Goal: Find specific page/section: Find specific page/section

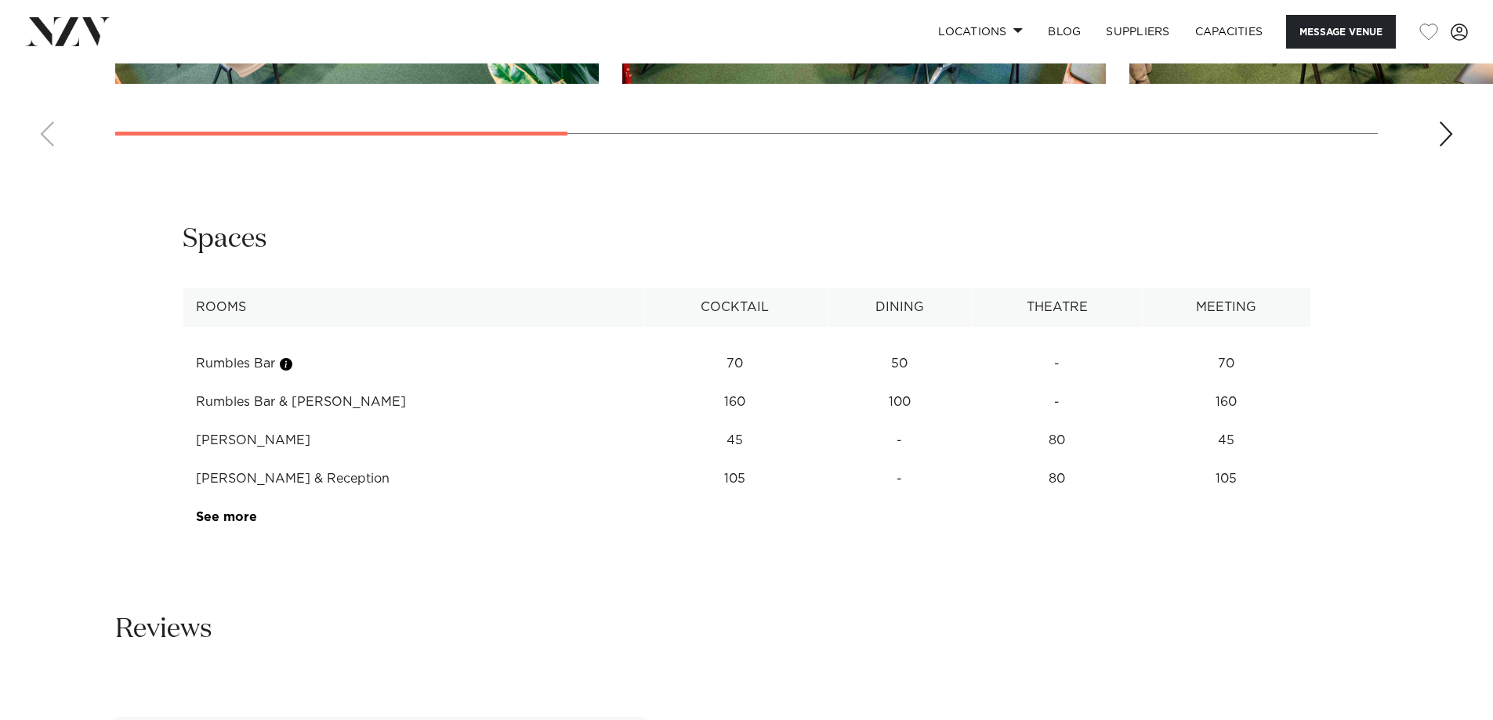
scroll to position [2038, 0]
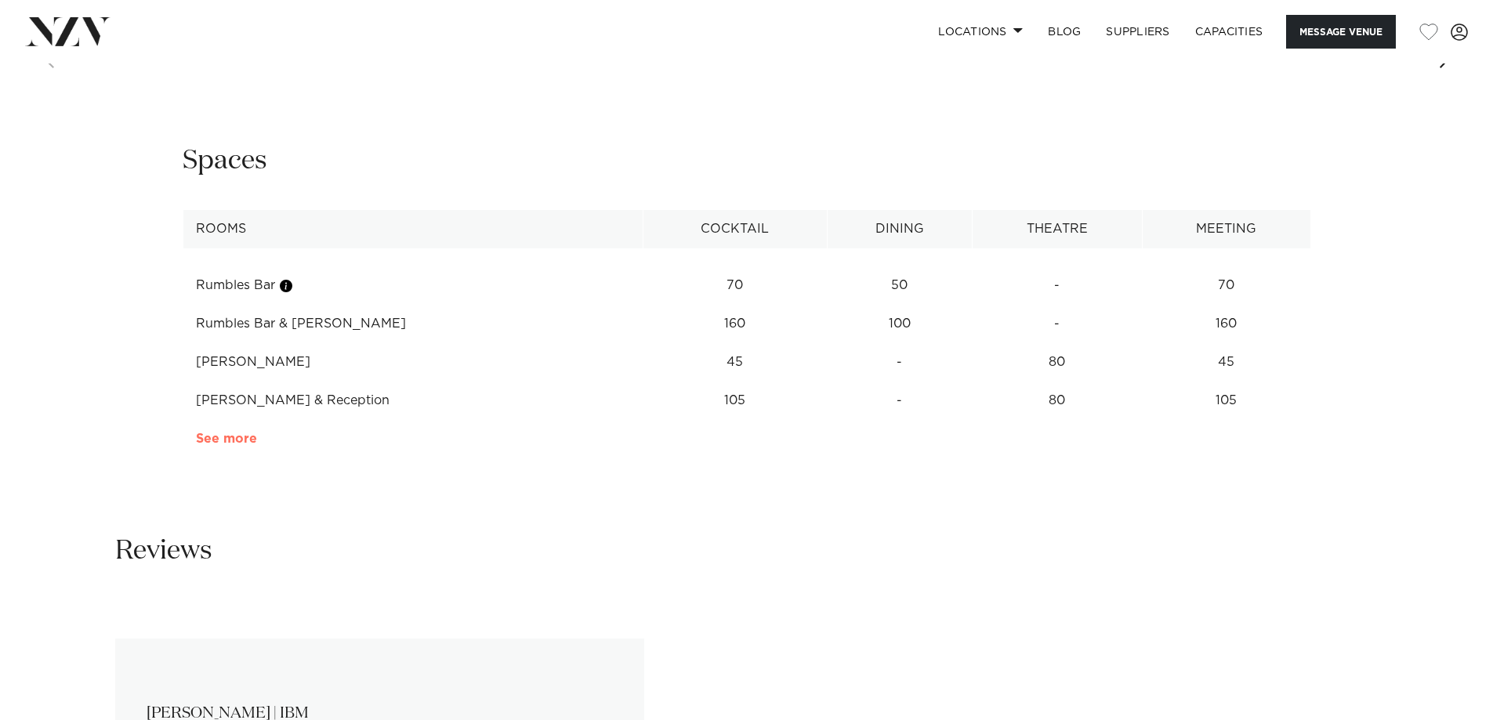
click at [237, 445] on link "See more" at bounding box center [257, 439] width 122 height 13
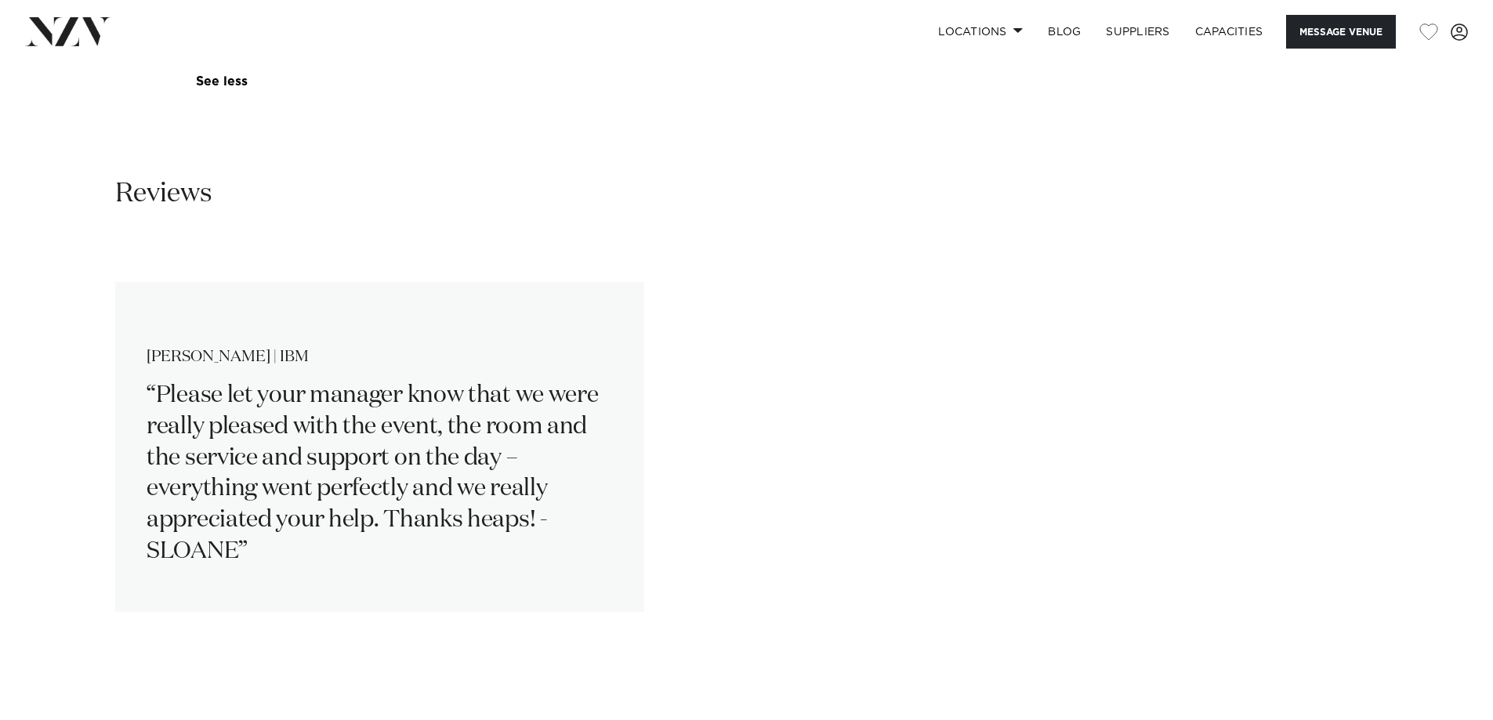
scroll to position [2273, 0]
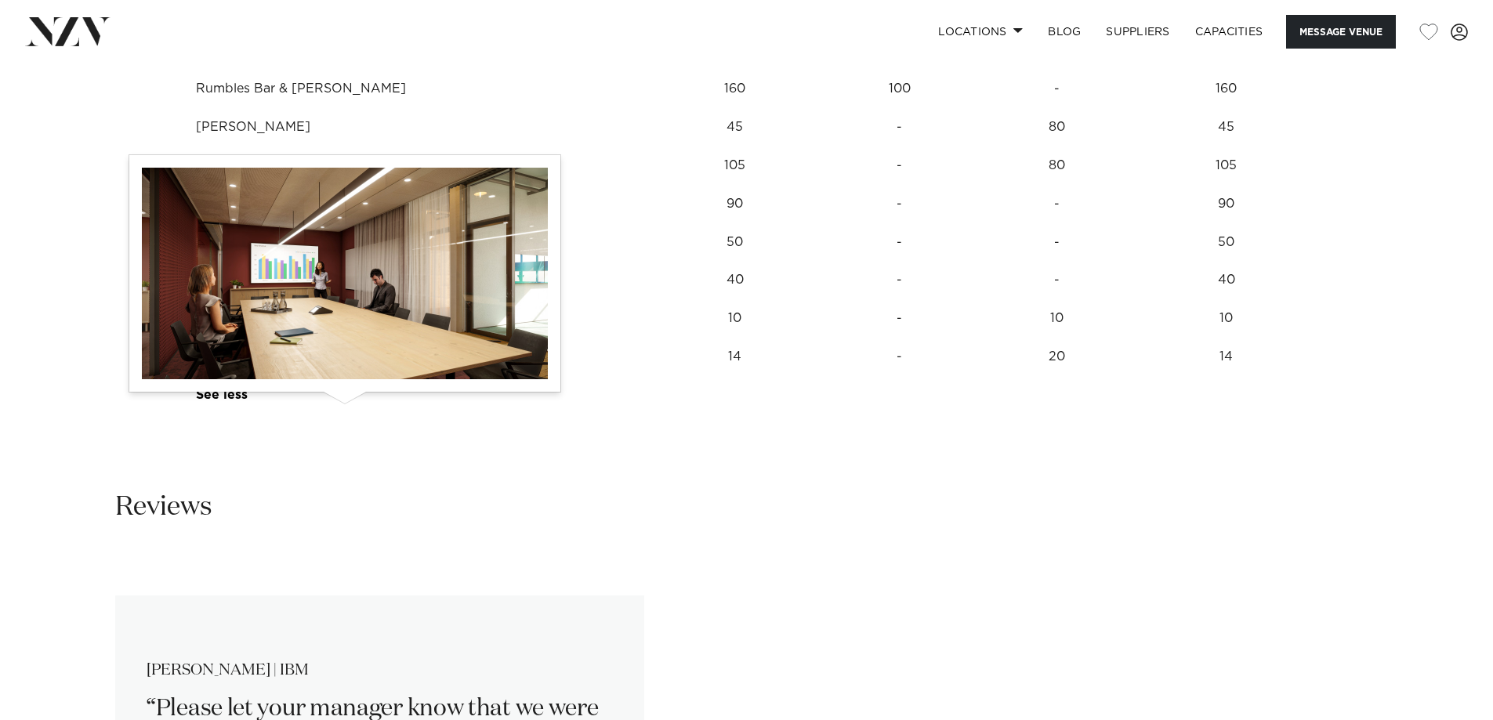
click at [344, 365] on button "button" at bounding box center [340, 358] width 16 height 16
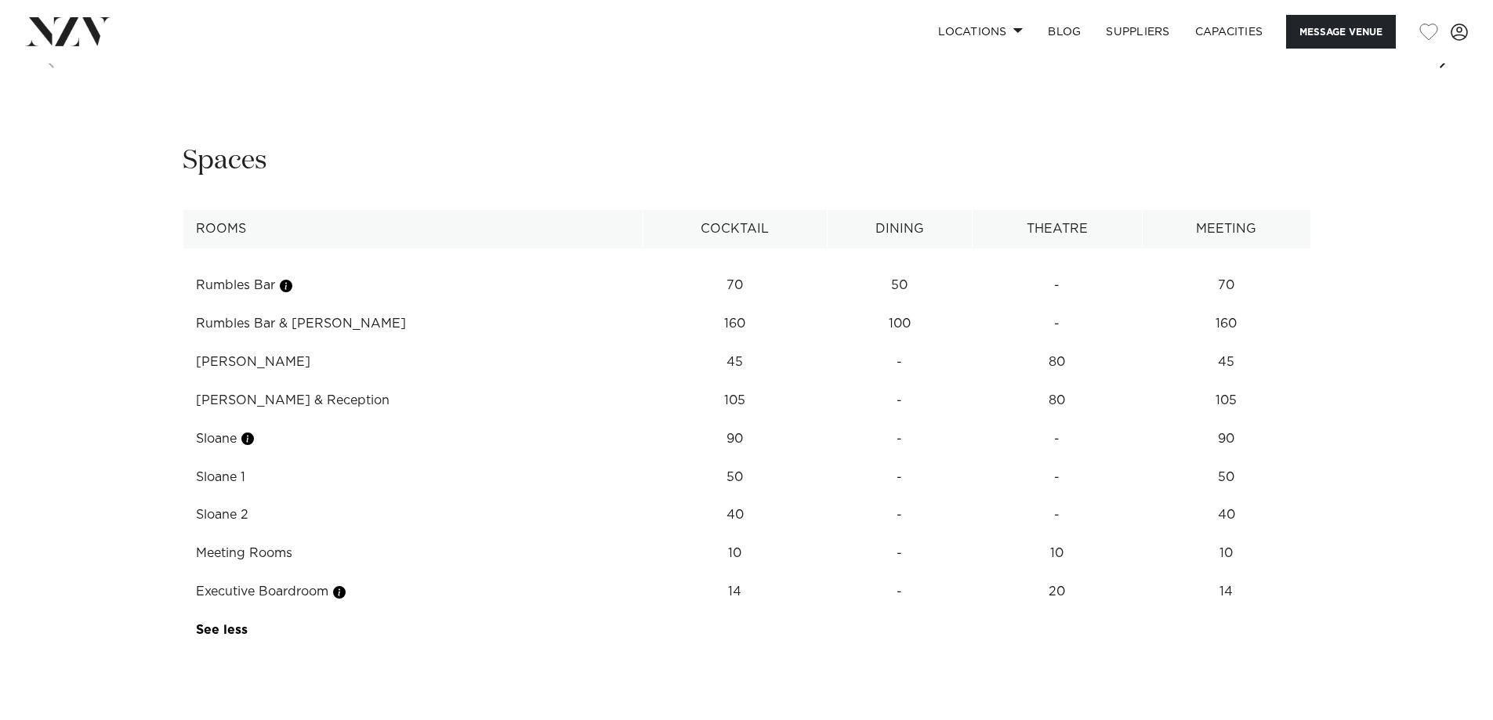
scroll to position [1724, 0]
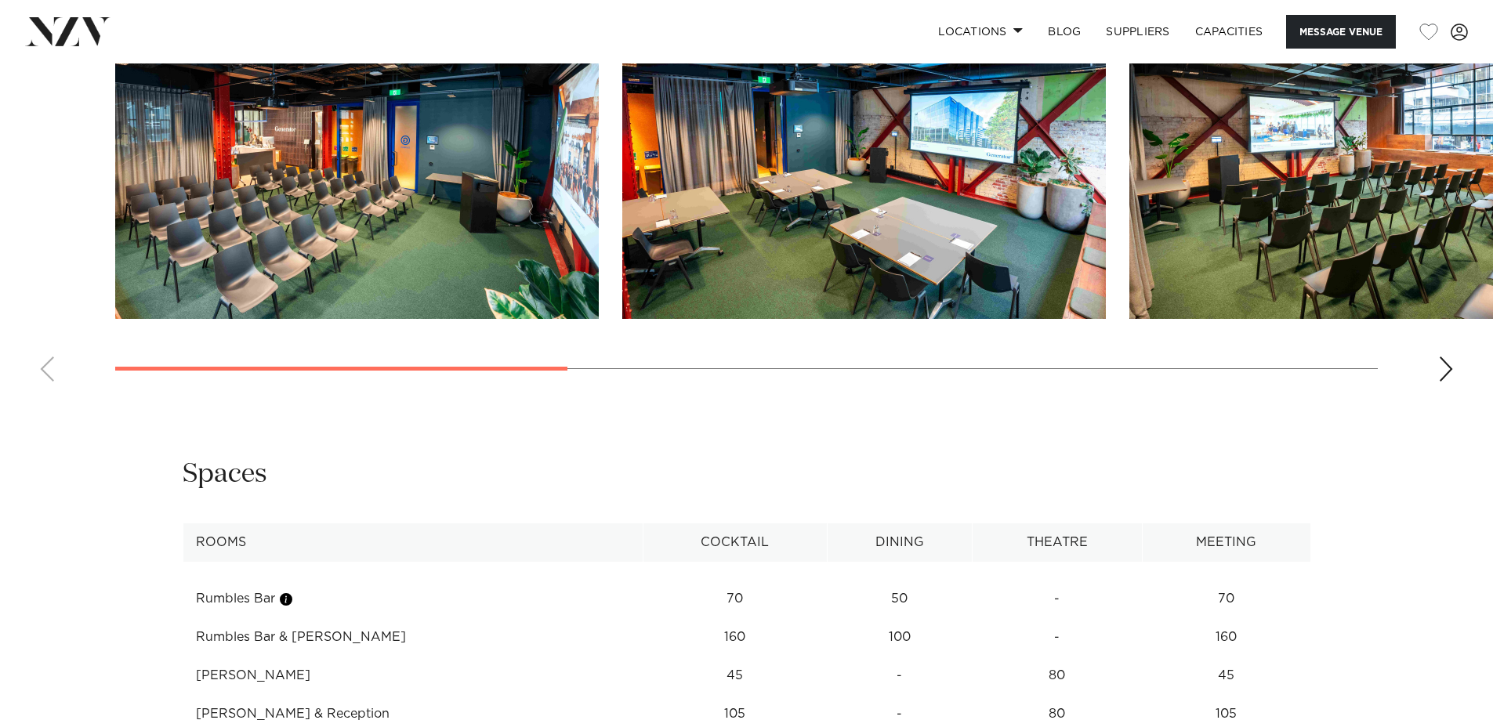
click at [1446, 382] on div "Next slide" at bounding box center [1446, 369] width 16 height 25
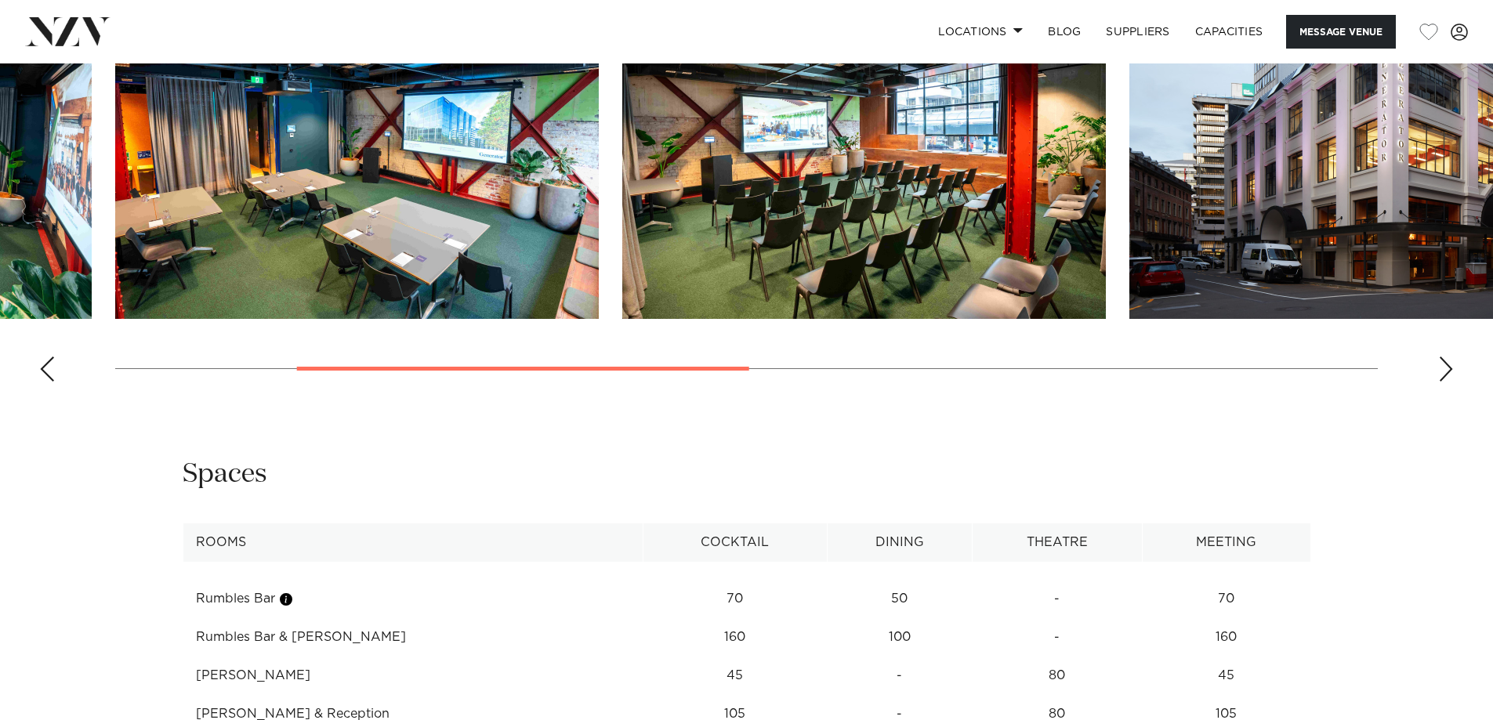
click at [1446, 382] on div "Next slide" at bounding box center [1446, 369] width 16 height 25
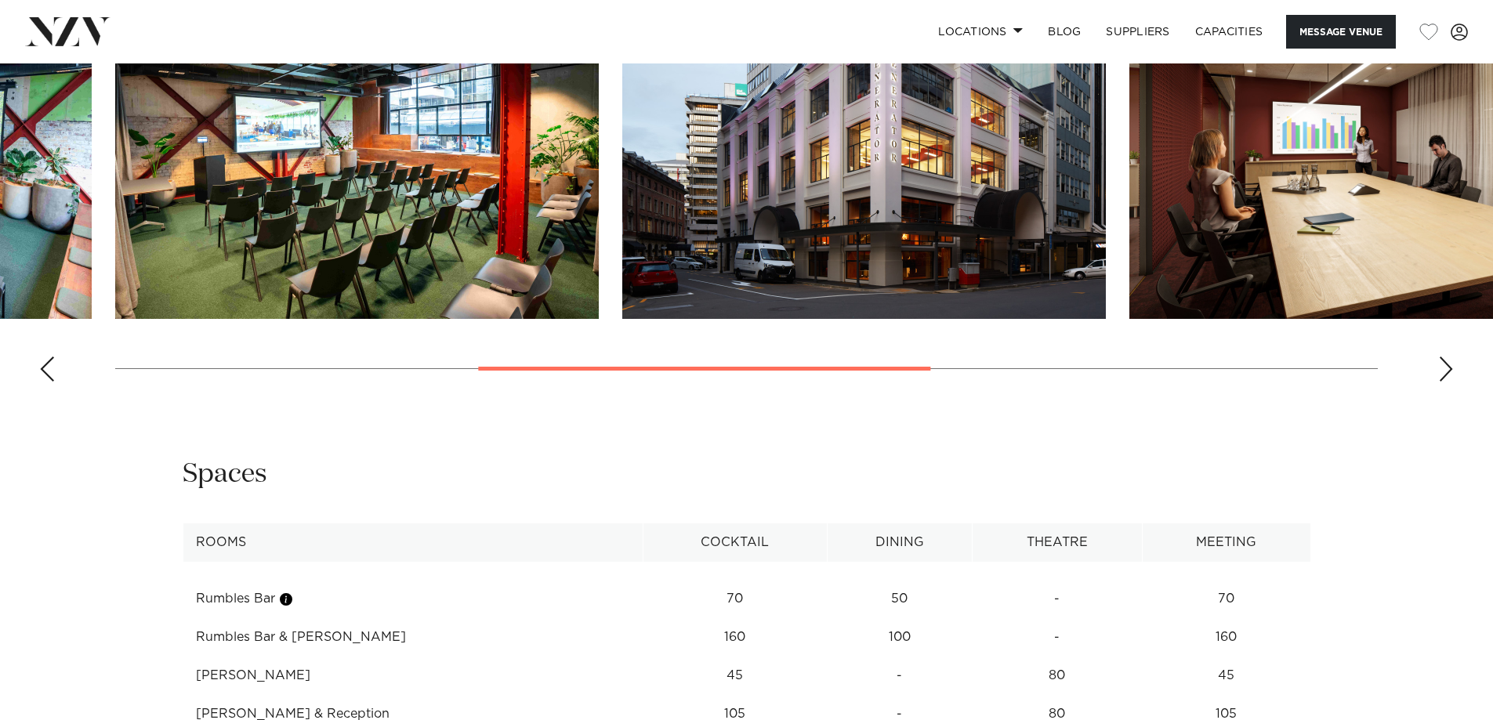
click at [1446, 382] on div "Next slide" at bounding box center [1446, 369] width 16 height 25
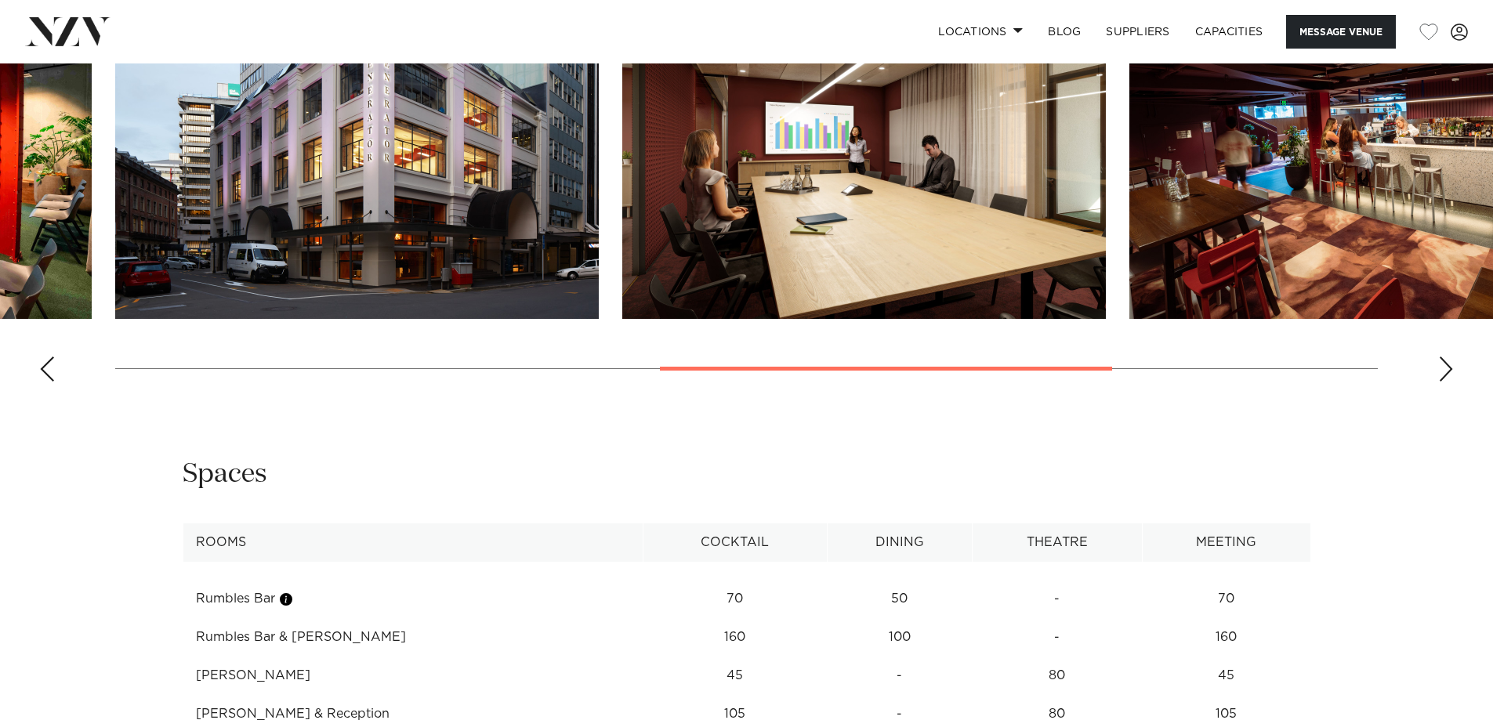
click at [1447, 382] on div "Next slide" at bounding box center [1446, 369] width 16 height 25
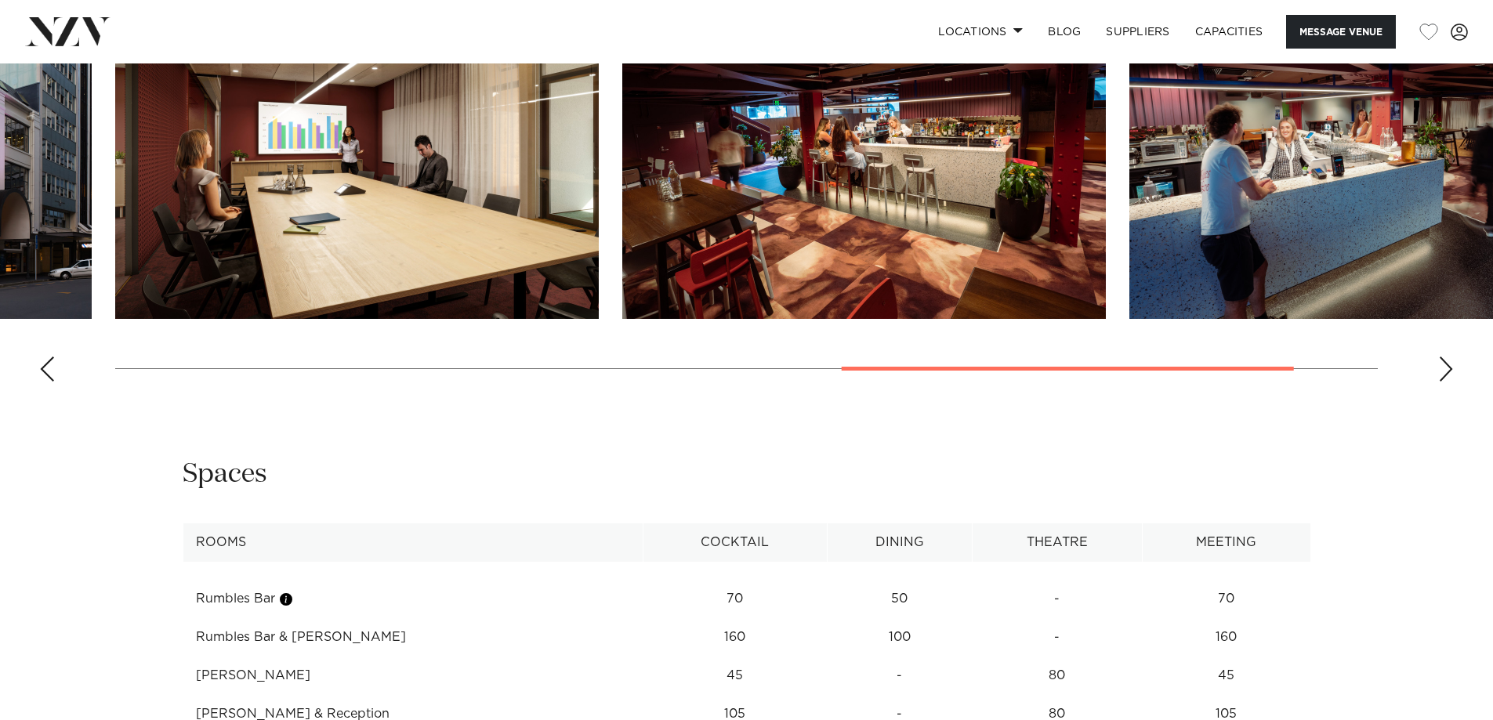
click at [1447, 382] on div "Next slide" at bounding box center [1446, 369] width 16 height 25
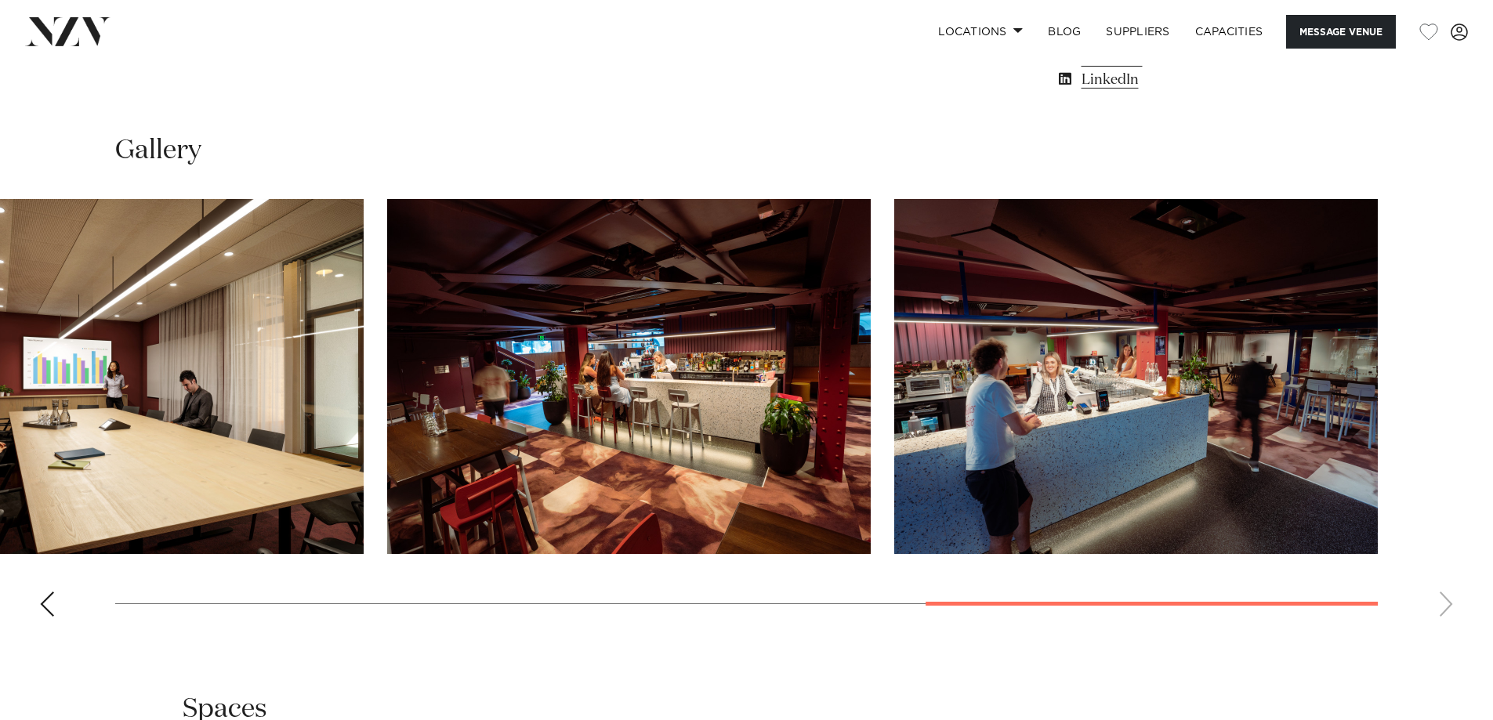
scroll to position [1411, 0]
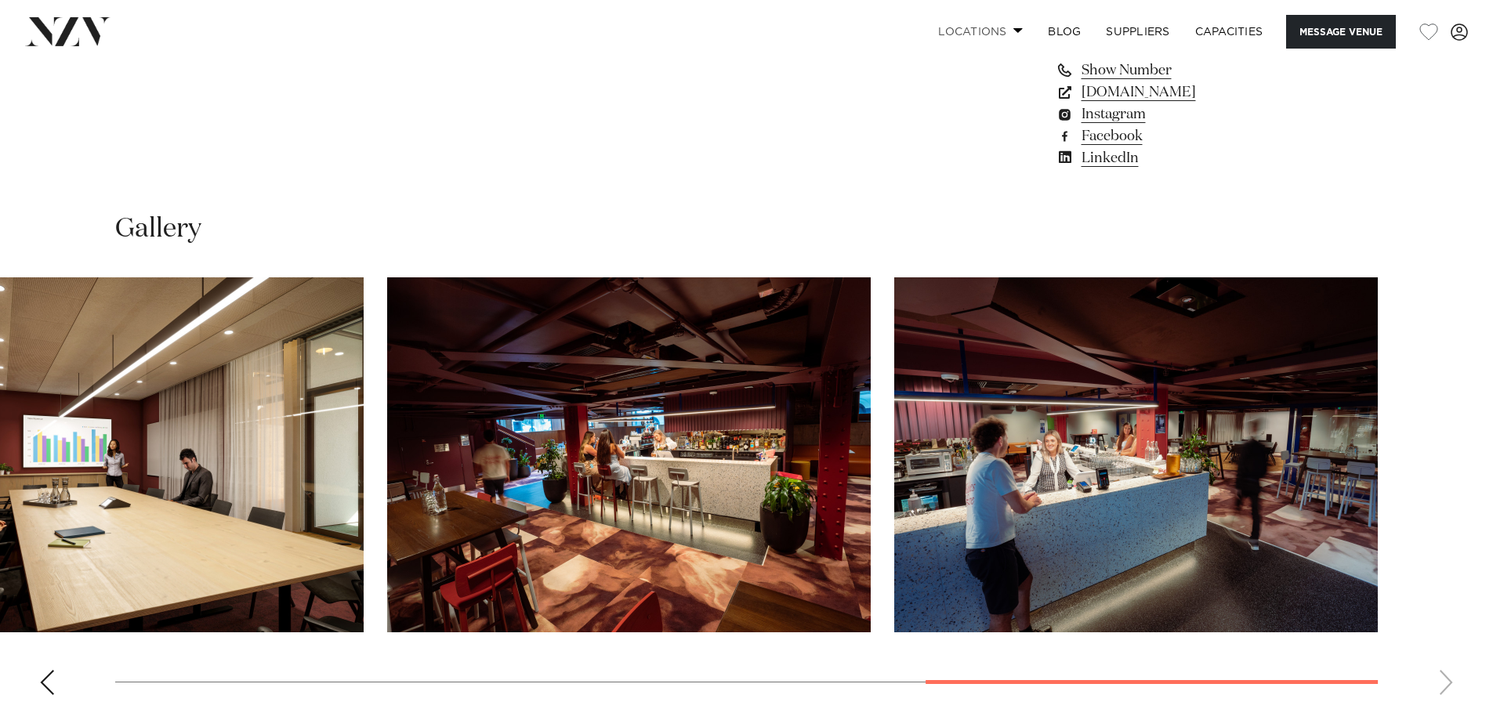
click at [1016, 29] on span at bounding box center [1018, 29] width 10 height 5
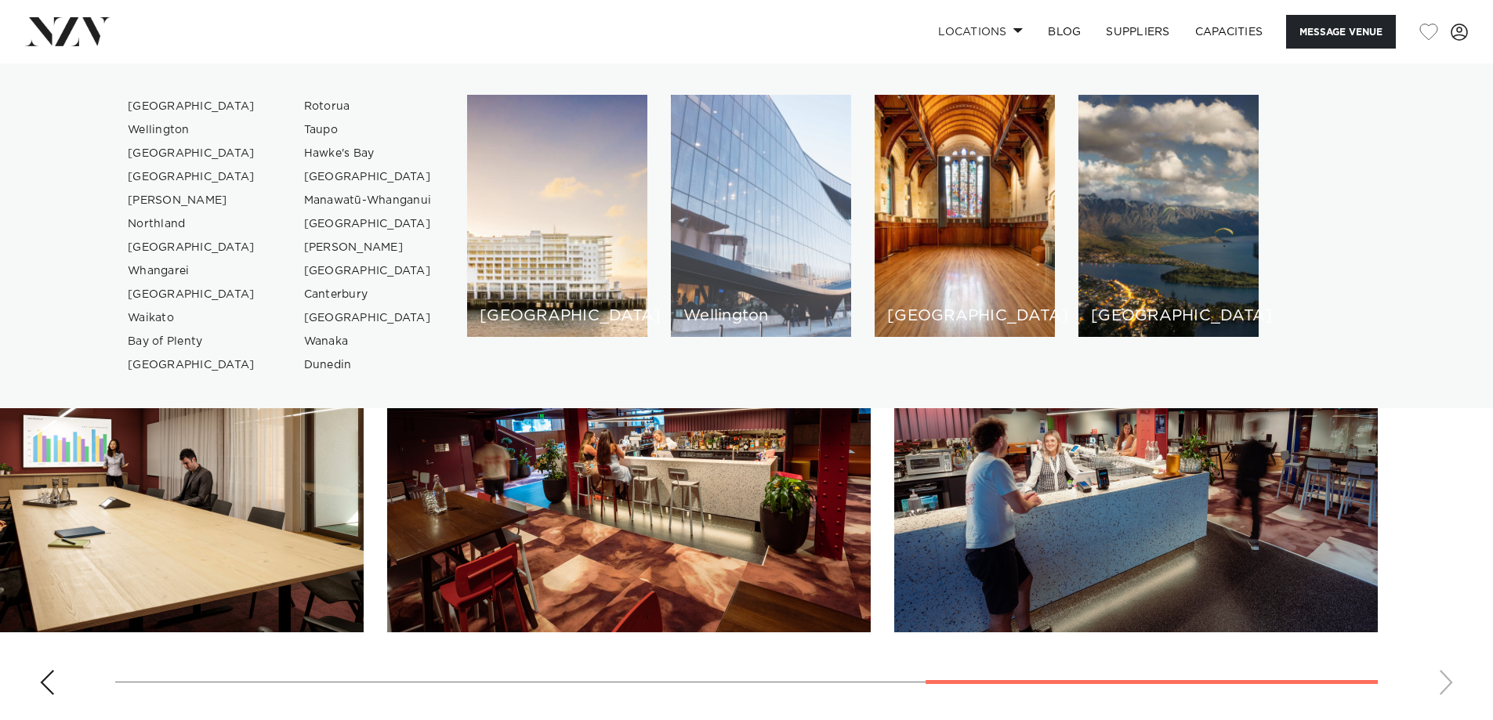
click at [748, 260] on div "Wellington" at bounding box center [761, 216] width 180 height 242
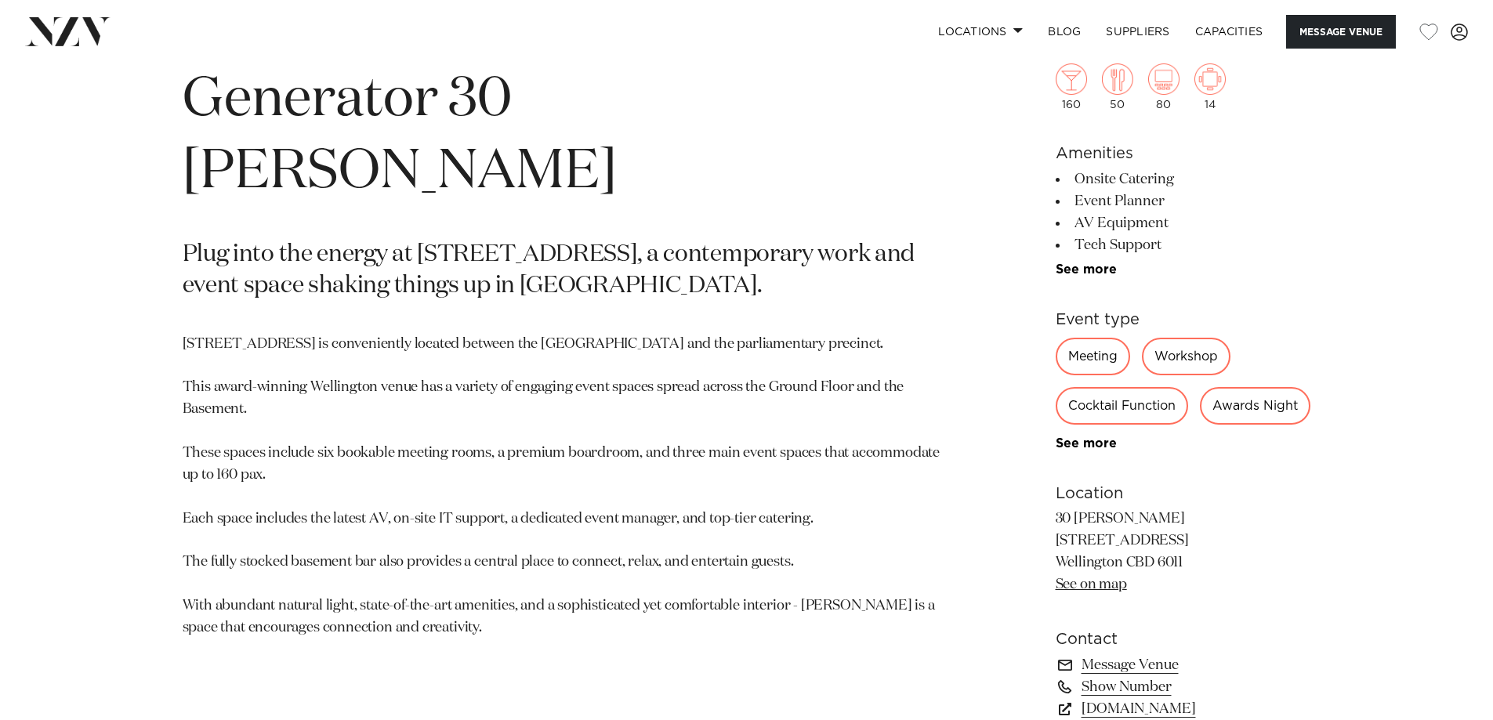
scroll to position [705, 0]
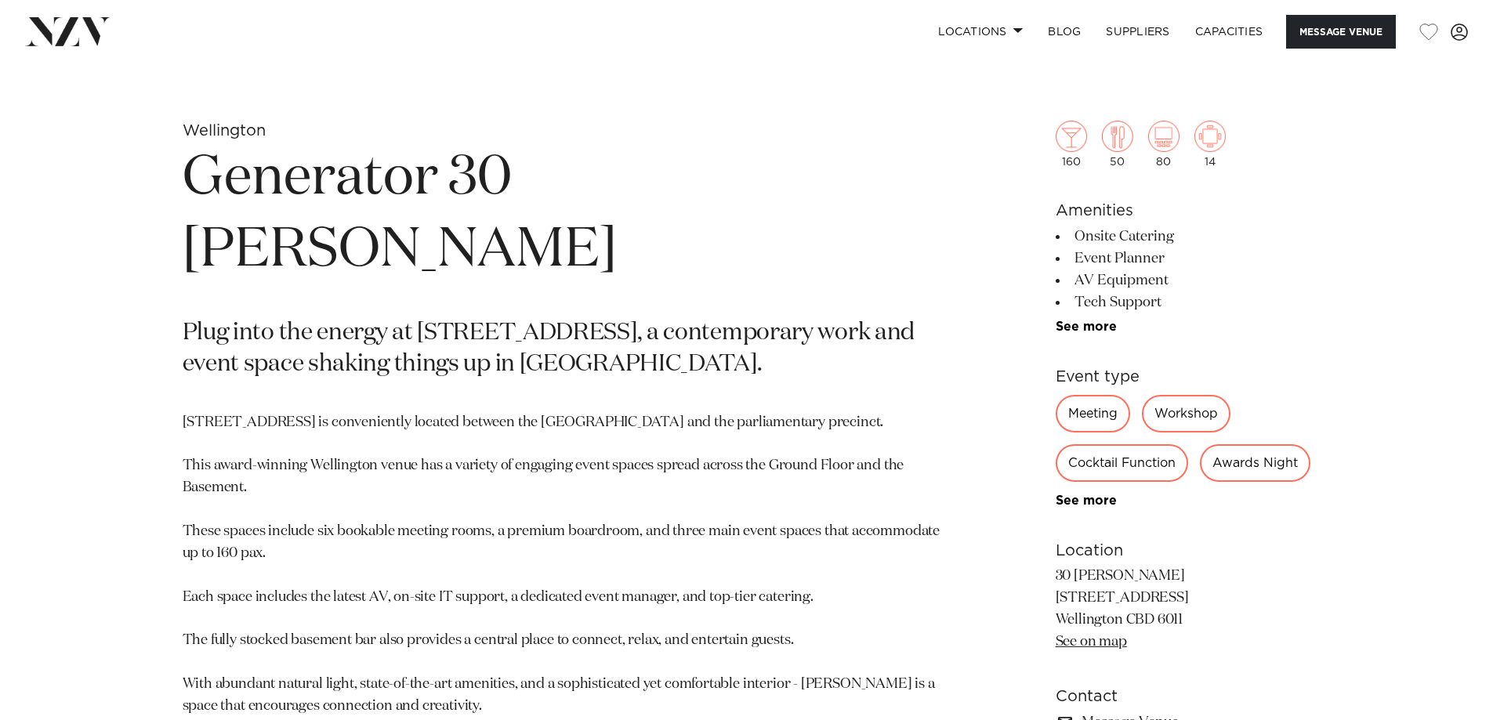
click at [1084, 649] on link "See on map" at bounding box center [1091, 642] width 71 height 14
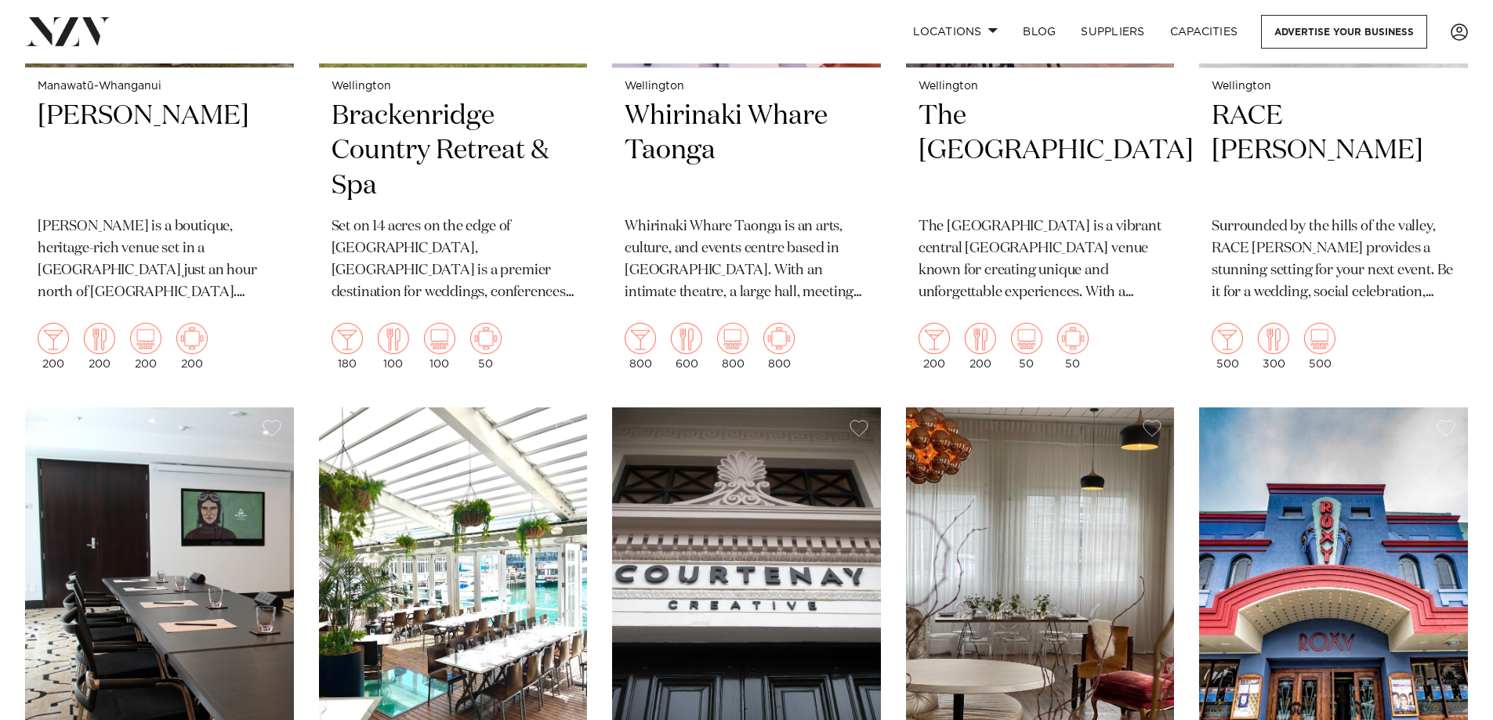
scroll to position [3919, 0]
